Goal: Task Accomplishment & Management: Complete application form

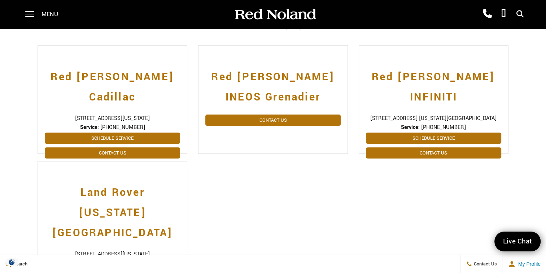
scroll to position [228, 0]
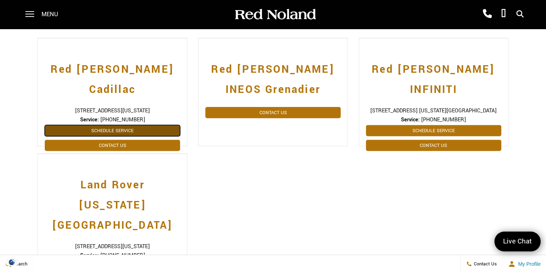
click at [128, 125] on link "Schedule Service" at bounding box center [112, 130] width 135 height 11
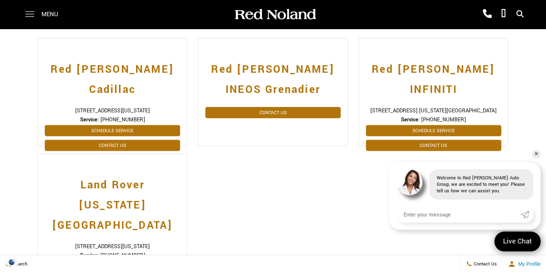
click at [25, 13] on span at bounding box center [29, 14] width 9 height 29
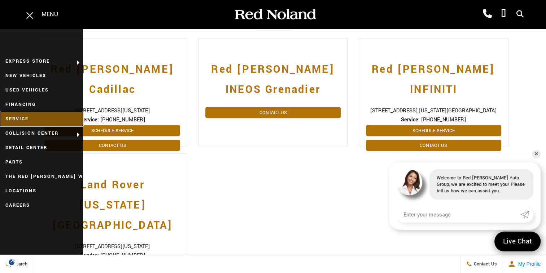
click at [25, 116] on link "Service" at bounding box center [41, 119] width 83 height 14
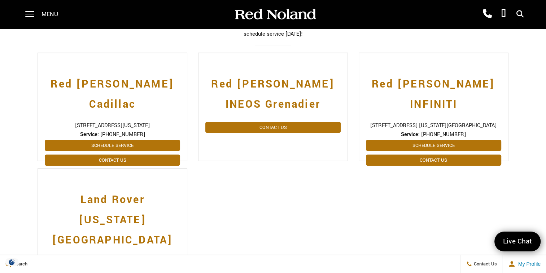
scroll to position [192, 0]
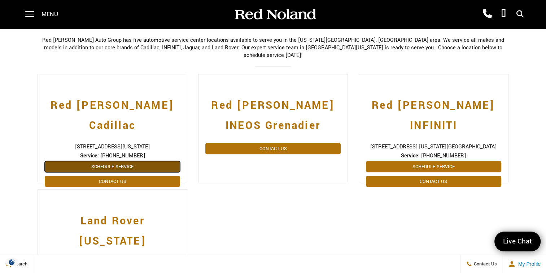
click at [115, 161] on link "Schedule Service" at bounding box center [112, 166] width 135 height 11
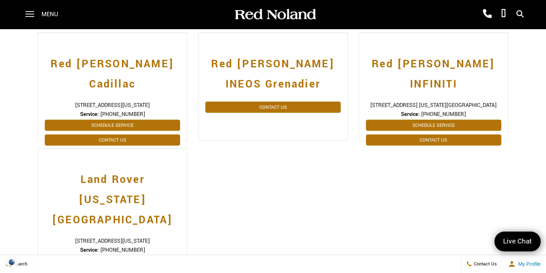
scroll to position [253, 0]
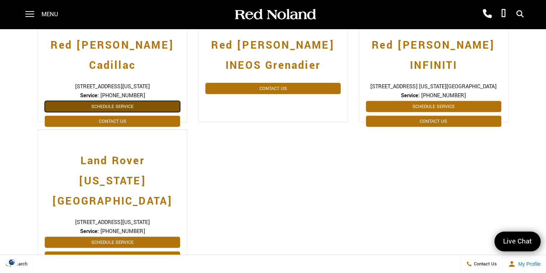
click at [128, 101] on link "Schedule Service" at bounding box center [112, 106] width 135 height 11
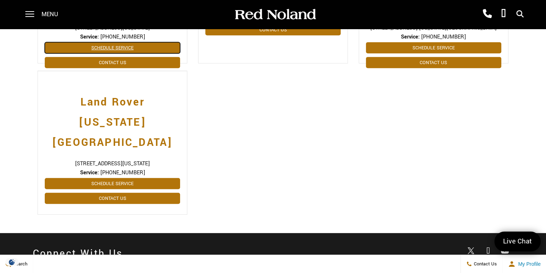
scroll to position [312, 0]
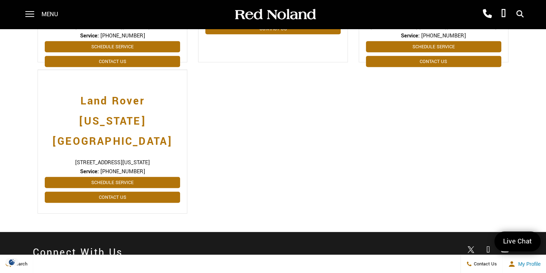
click at [450, 154] on div "Red Noland Cadillac 990 Motor City Drive, Colorado Springs, CO 80905 Service: (…" at bounding box center [272, 87] width 481 height 267
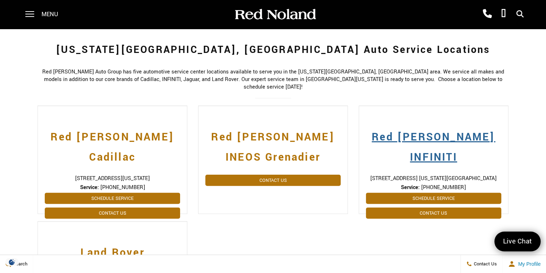
scroll to position [156, 0]
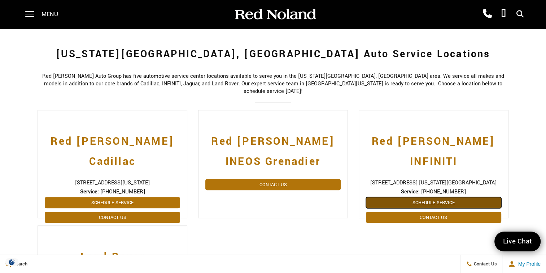
click at [431, 197] on link "Schedule Service" at bounding box center [433, 202] width 135 height 11
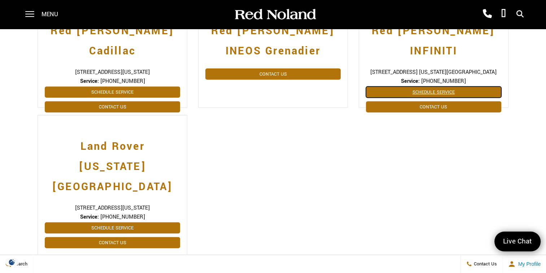
scroll to position [276, 0]
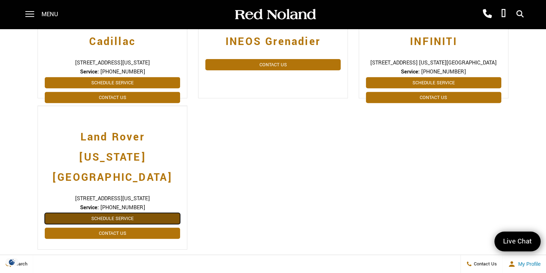
click at [114, 213] on link "Schedule Service" at bounding box center [112, 218] width 135 height 11
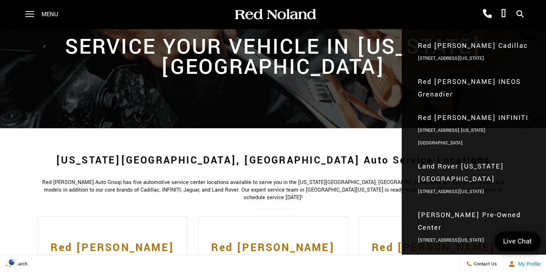
scroll to position [48, 0]
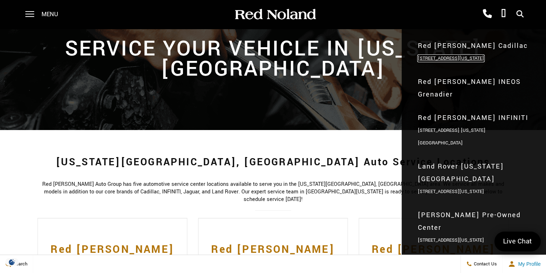
click at [453, 61] on link "[STREET_ADDRESS][US_STATE]" at bounding box center [451, 58] width 66 height 6
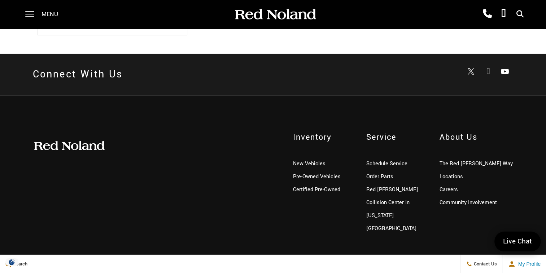
scroll to position [493, 0]
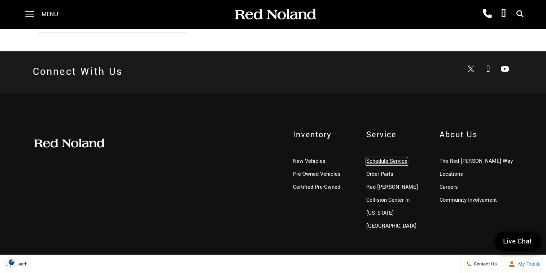
click at [394, 158] on link "Schedule Service" at bounding box center [386, 162] width 41 height 8
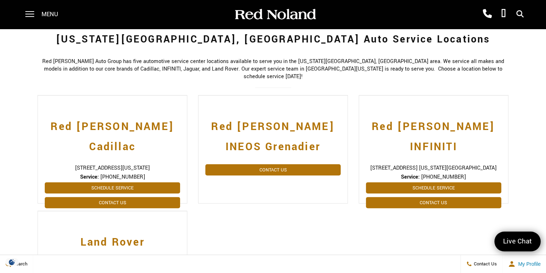
scroll to position [228, 0]
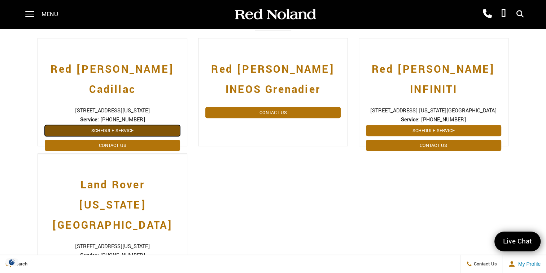
click at [114, 125] on link "Schedule Service" at bounding box center [112, 130] width 135 height 11
